Goal: Task Accomplishment & Management: Manage account settings

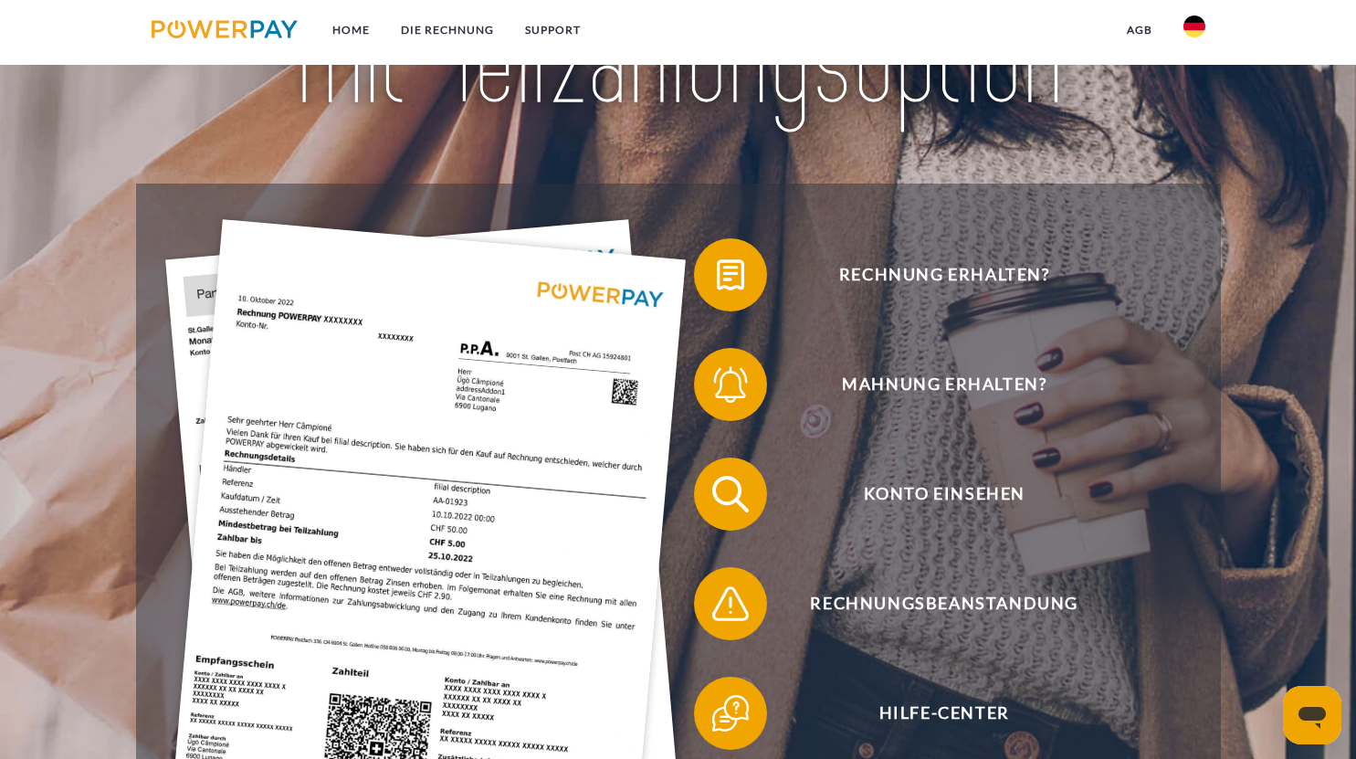
scroll to position [274, 0]
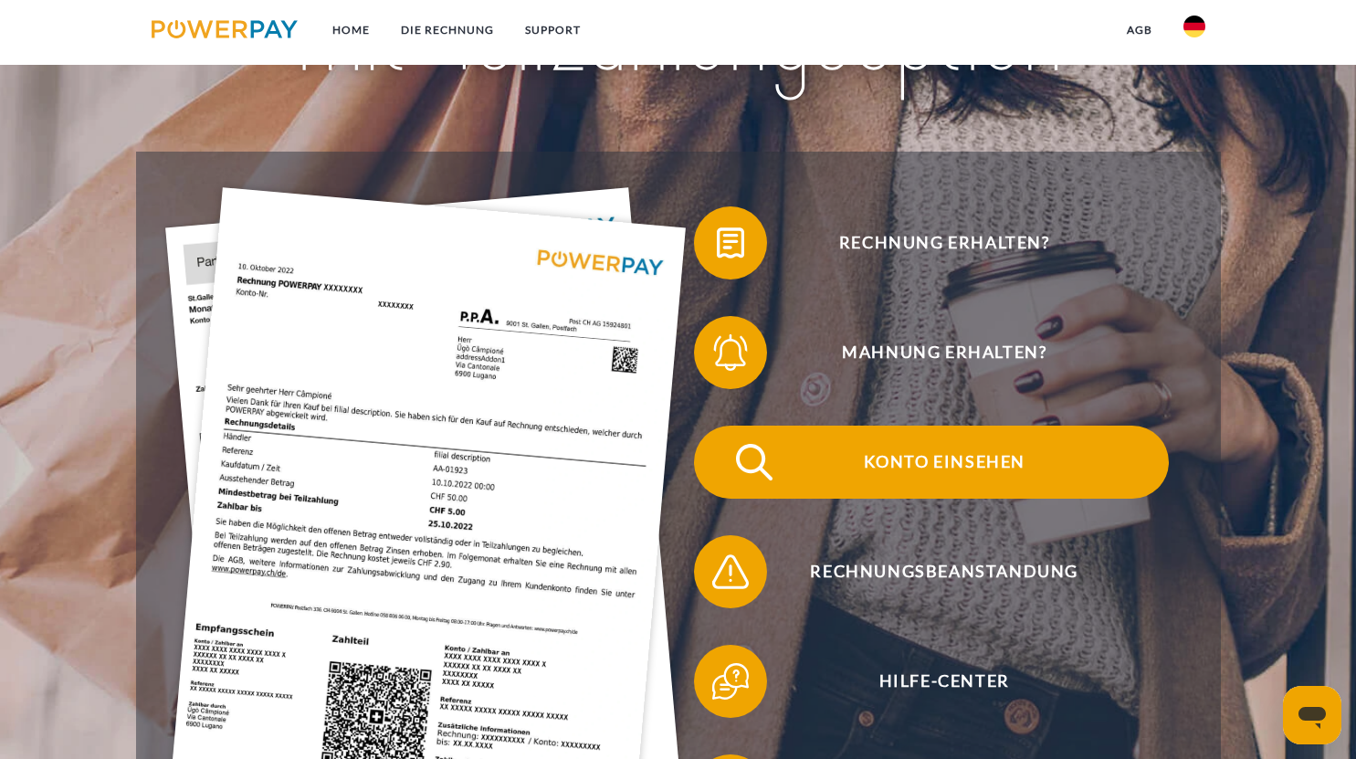
click at [956, 465] on span "Konto einsehen" at bounding box center [945, 462] width 448 height 73
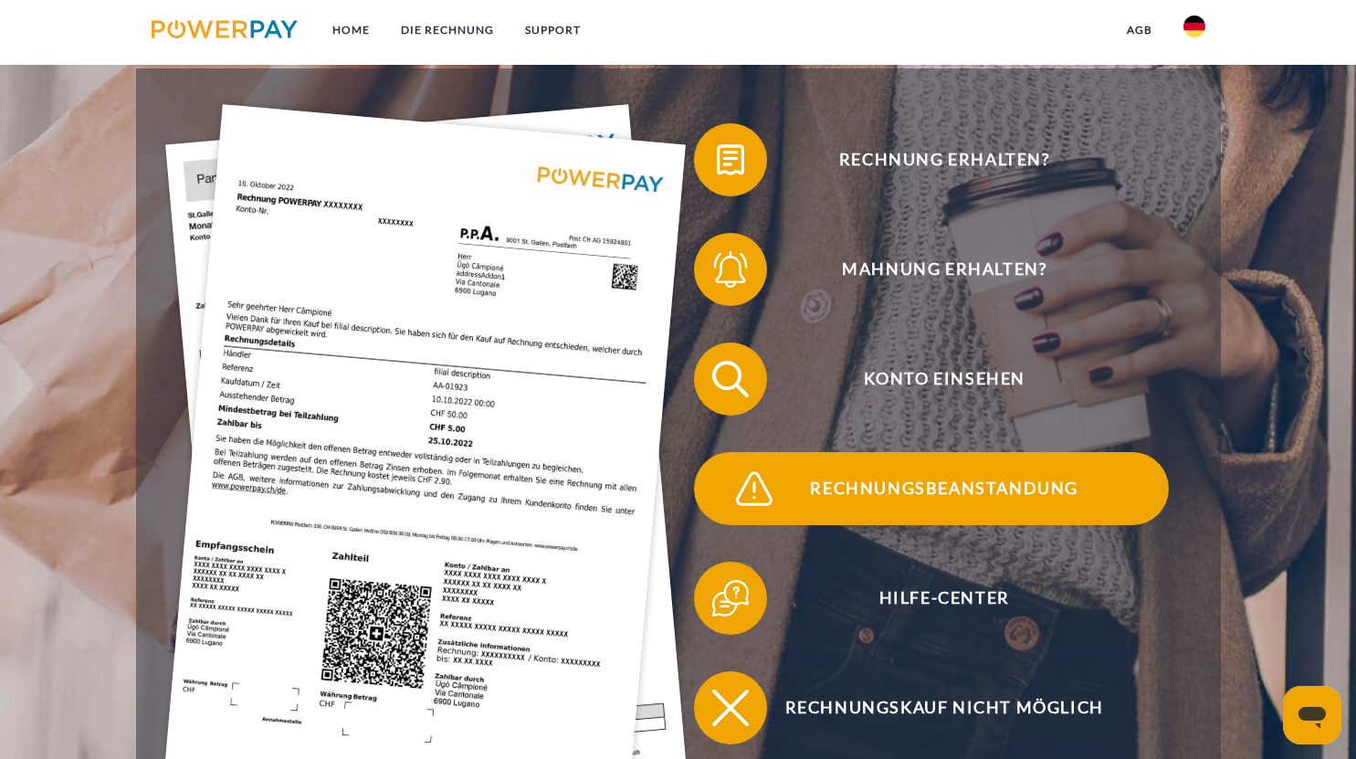
scroll to position [365, 0]
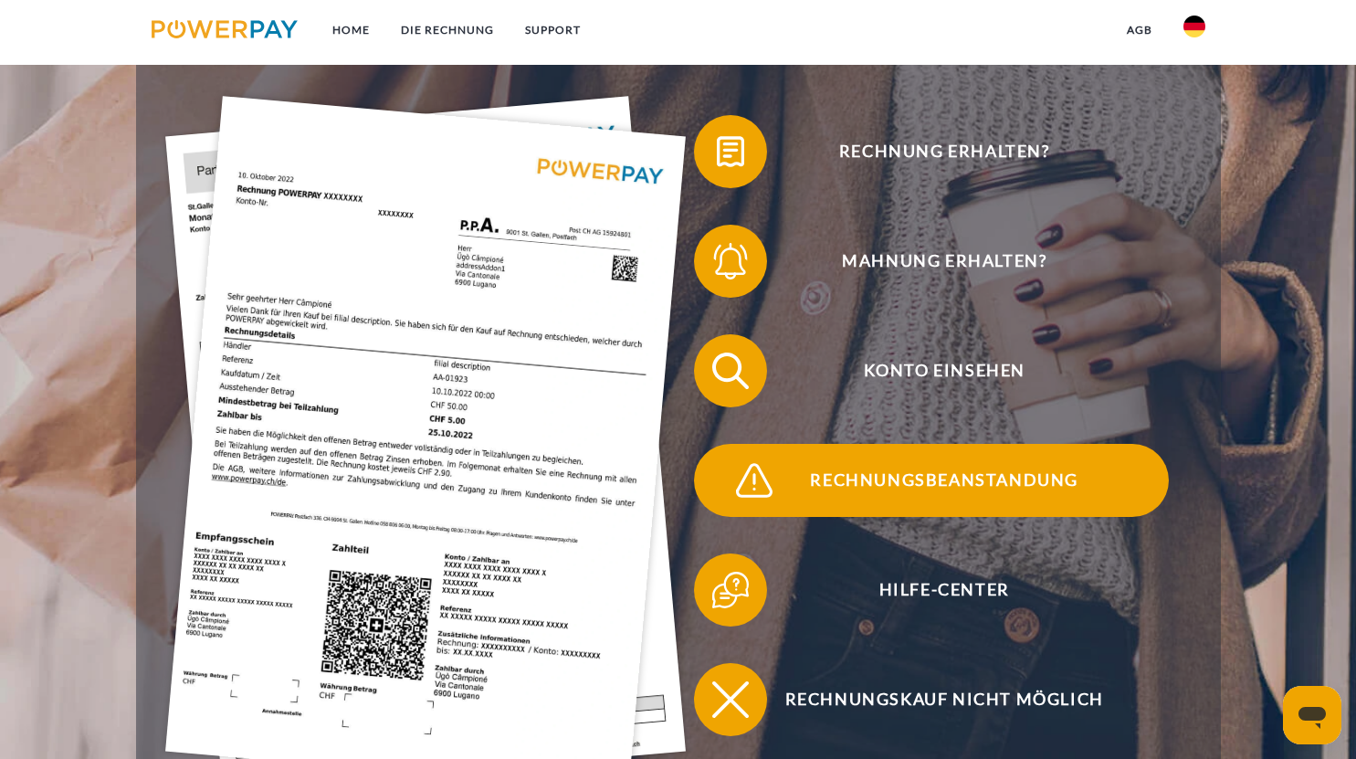
click at [874, 488] on span "Rechnungsbeanstandung" at bounding box center [945, 480] width 448 height 73
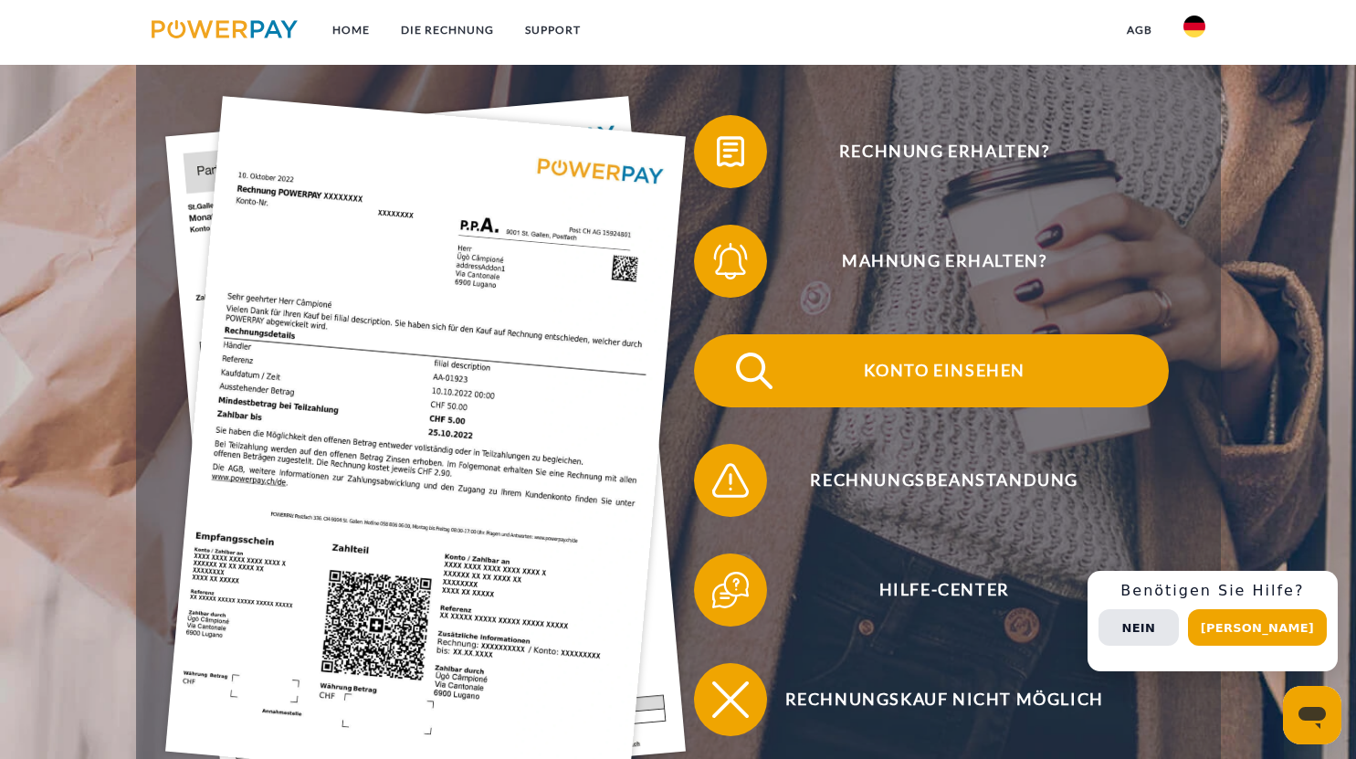
click at [887, 364] on span "Konto einsehen" at bounding box center [945, 370] width 448 height 73
